Goal: Find specific page/section: Find specific page/section

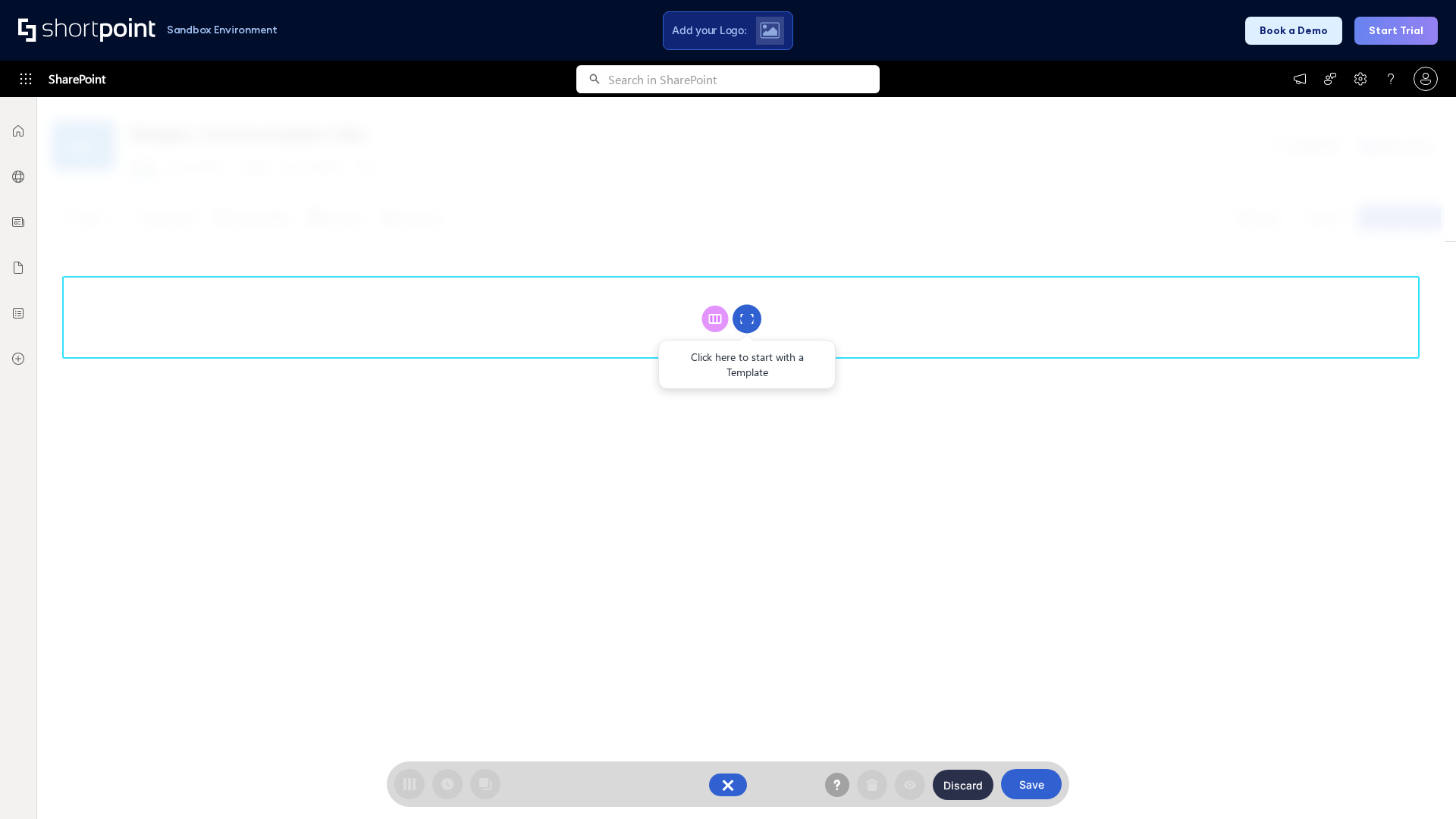
click at [747, 319] on circle at bounding box center [747, 319] width 29 height 29
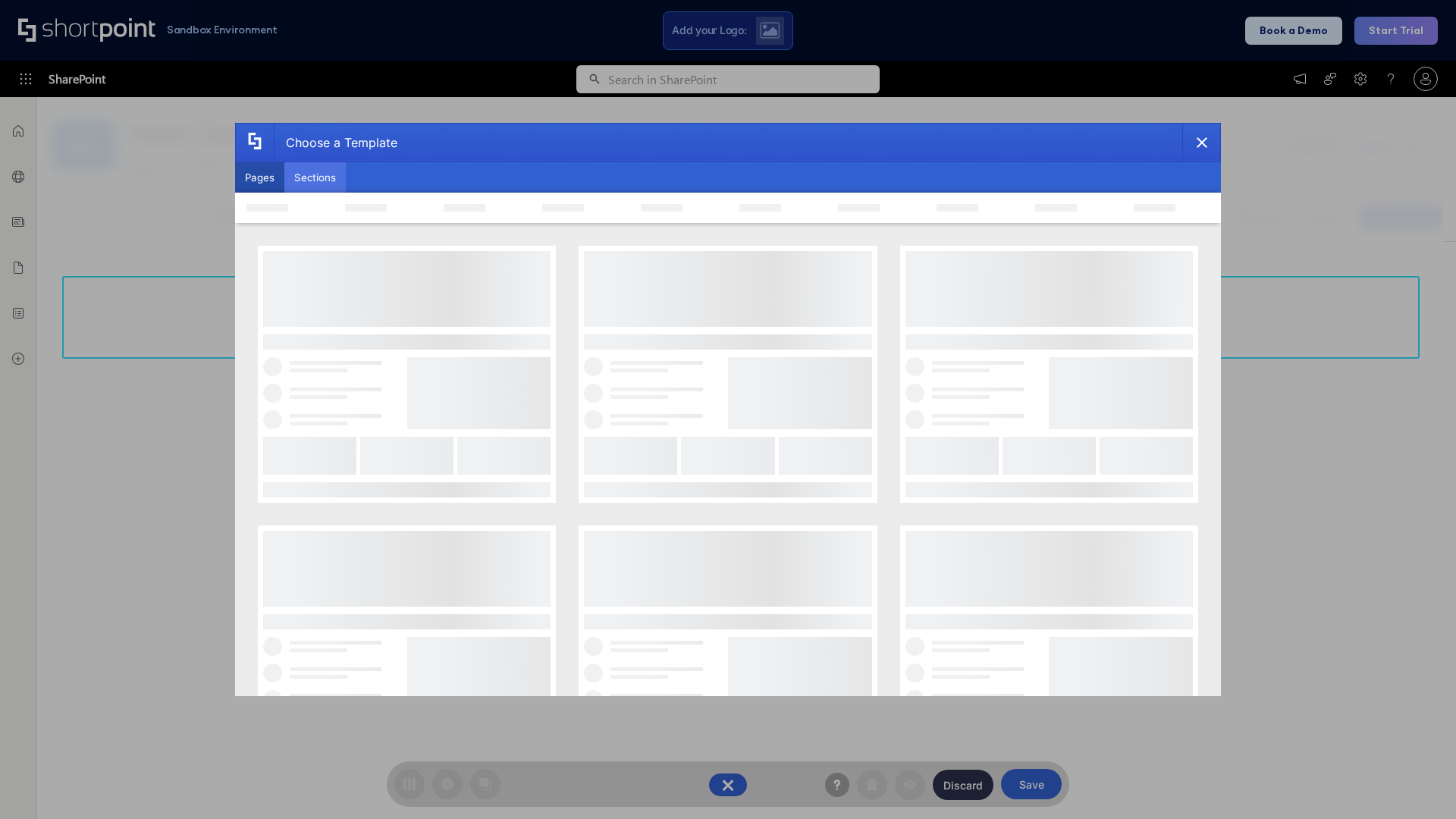
click at [315, 177] on button "Sections" at bounding box center [315, 177] width 61 height 31
type input "Team News"
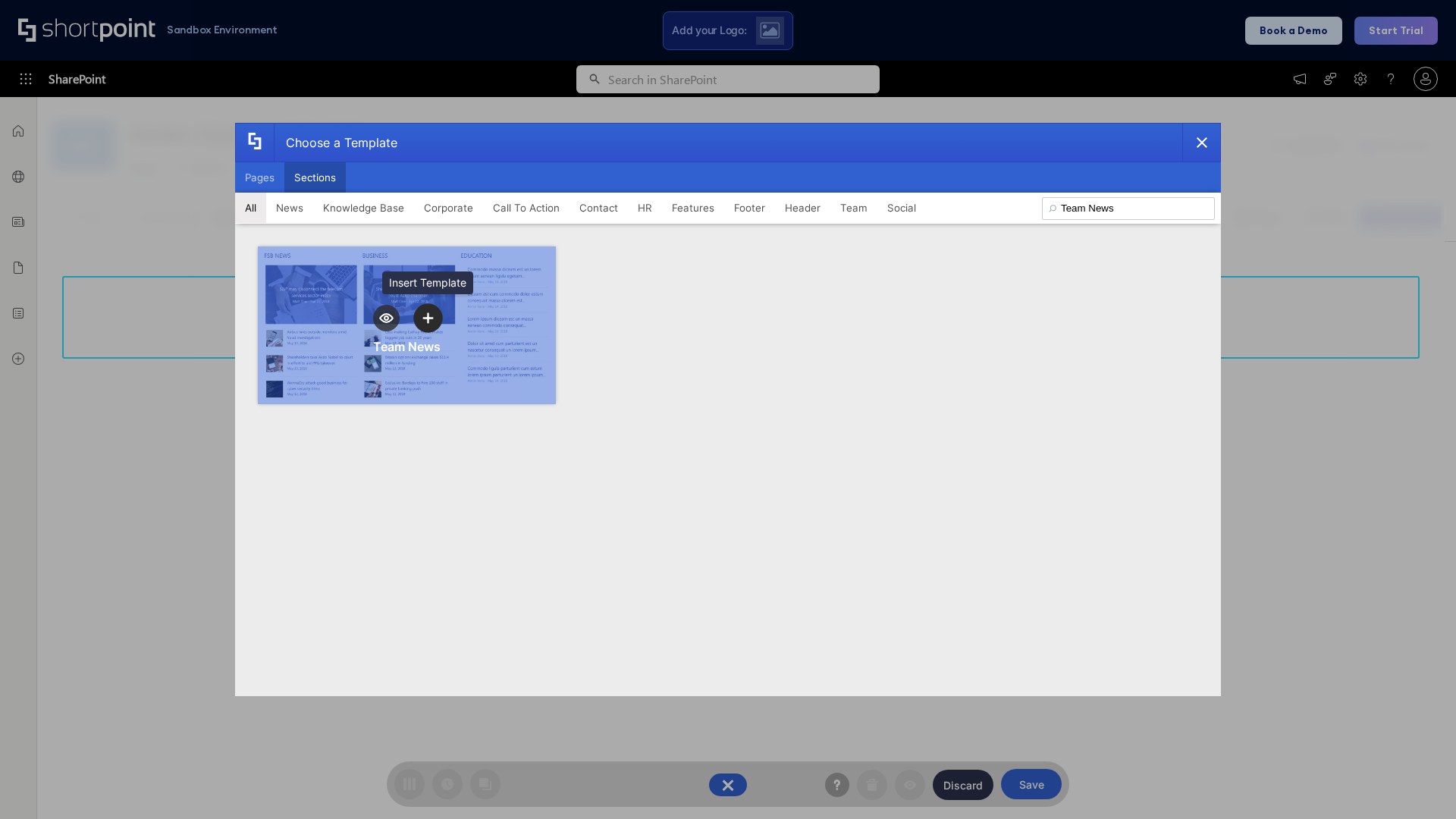
click at [428, 318] on icon "template selector" at bounding box center [428, 318] width 11 height 11
